Goal: Task Accomplishment & Management: Manage account settings

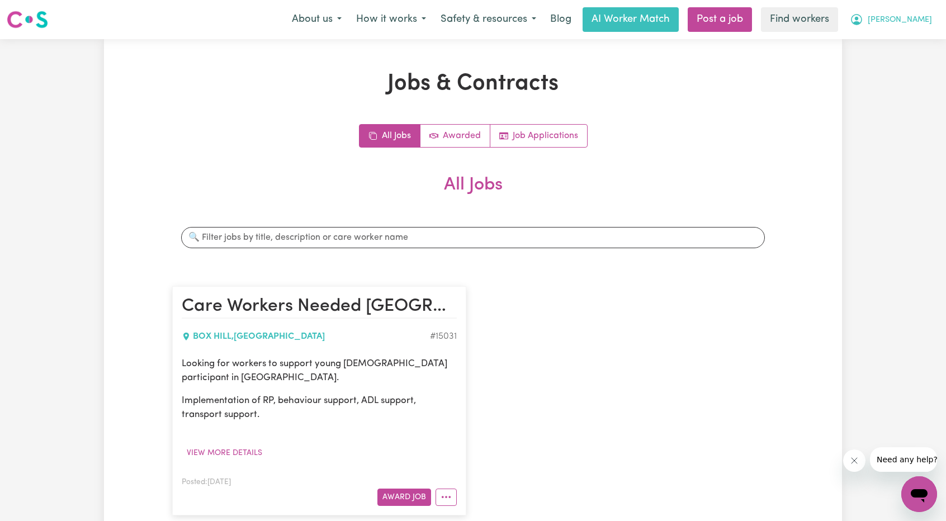
click at [916, 26] on button "[PERSON_NAME]" at bounding box center [891, 19] width 97 height 23
click at [891, 54] on link "Logout" at bounding box center [894, 64] width 88 height 21
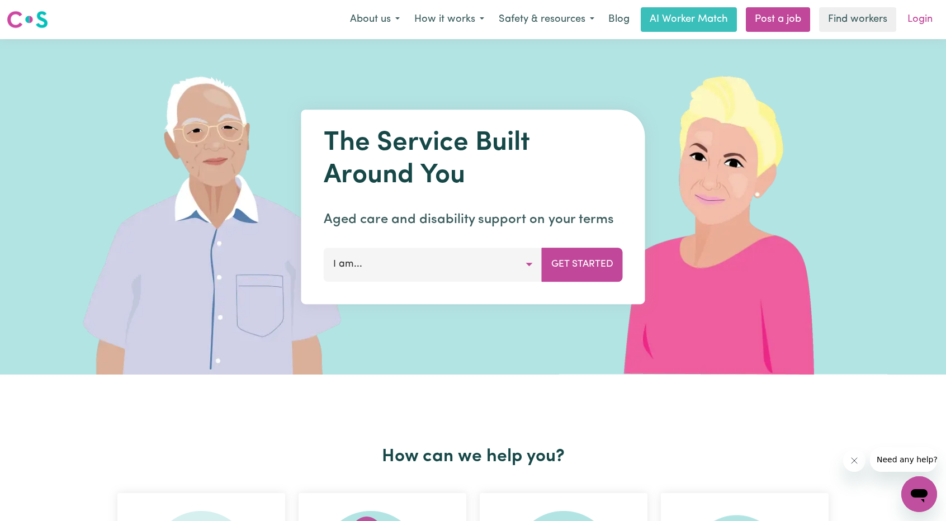
click at [916, 18] on link "Login" at bounding box center [920, 19] width 39 height 25
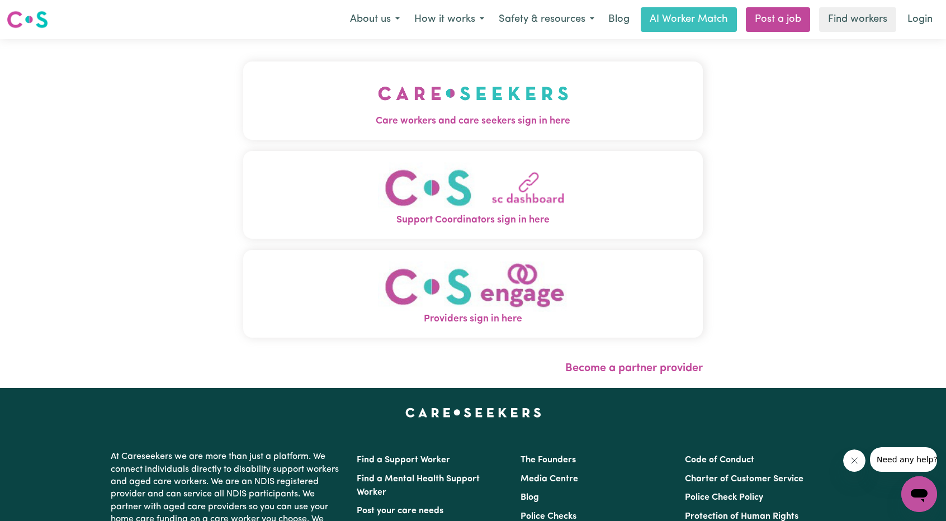
click at [378, 81] on img "Care workers and care seekers sign in here" at bounding box center [473, 93] width 191 height 41
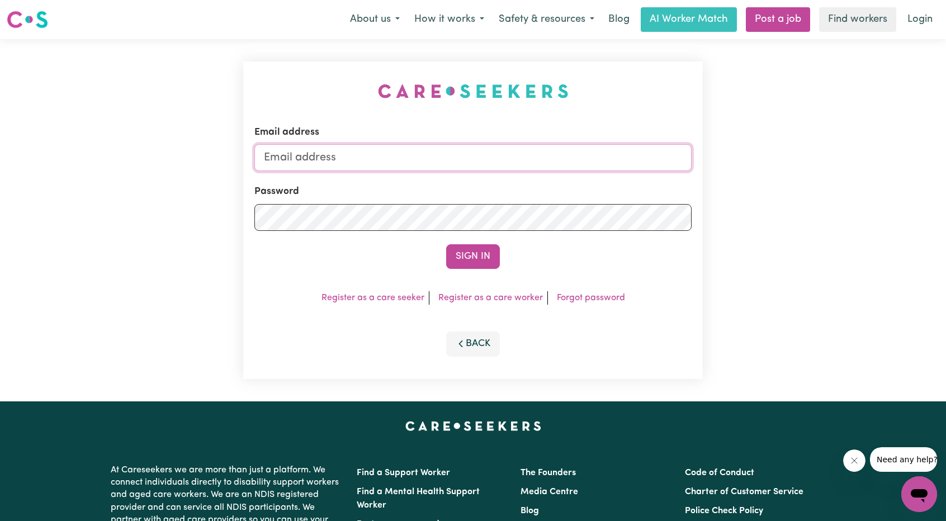
click at [417, 149] on input "Email address" at bounding box center [472, 157] width 437 height 27
drag, startPoint x: 319, startPoint y: 160, endPoint x: 485, endPoint y: 184, distance: 167.8
click at [485, 184] on form "Email address [EMAIL_ADDRESS][PERSON_NAME][DOMAIN_NAME] Password Sign In" at bounding box center [472, 197] width 437 height 144
type input "[EMAIL_ADDRESS][DOMAIN_NAME]"
click at [472, 262] on button "Sign In" at bounding box center [473, 256] width 54 height 25
